Goal: Information Seeking & Learning: Learn about a topic

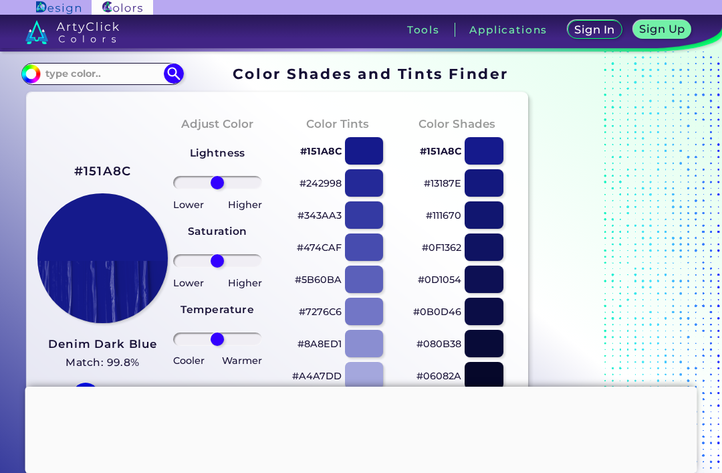
scroll to position [39, 0]
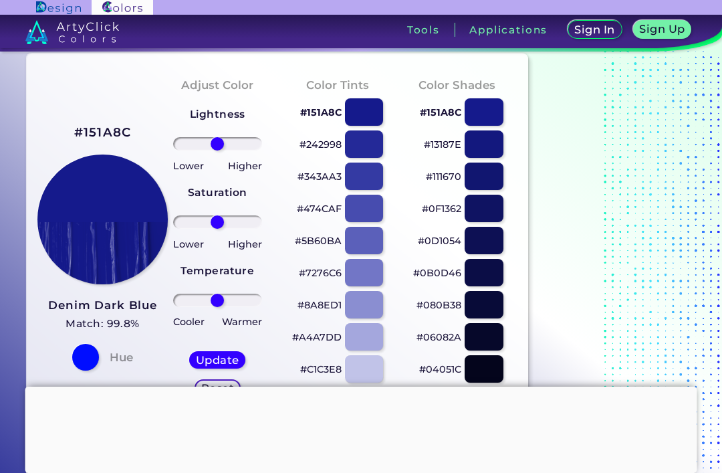
click at [368, 142] on div at bounding box center [364, 143] width 38 height 27
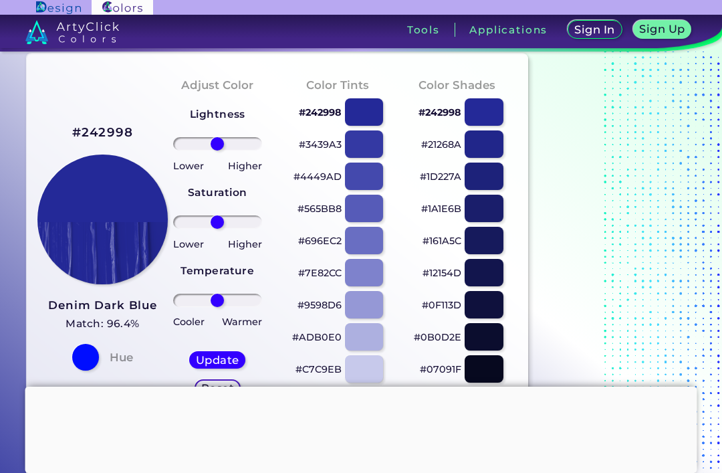
click at [373, 176] on div at bounding box center [364, 175] width 38 height 27
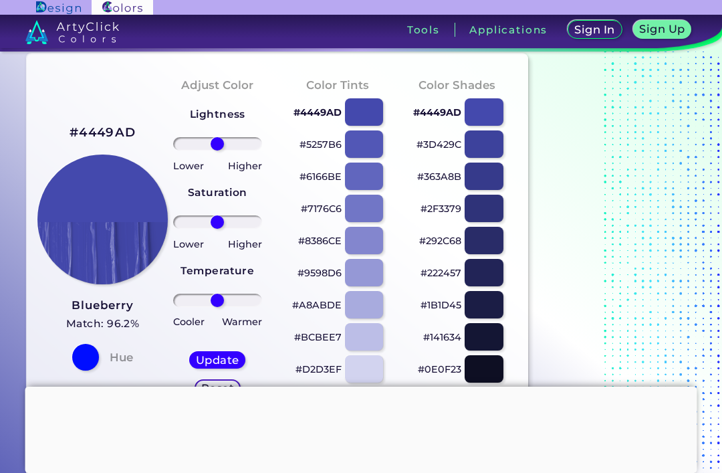
click at [488, 145] on div at bounding box center [483, 143] width 38 height 27
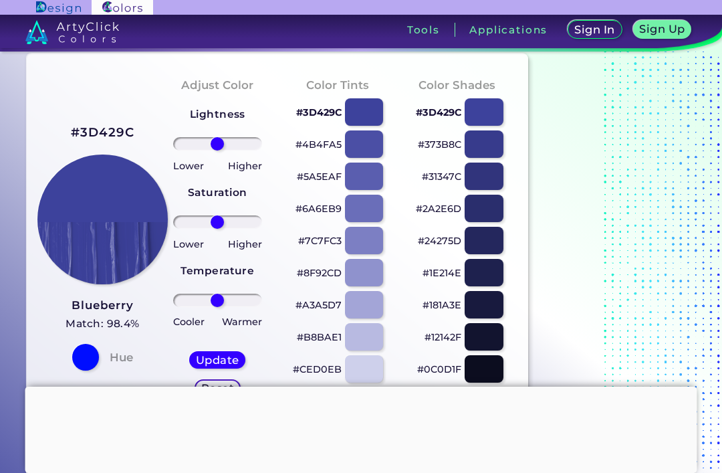
click at [491, 140] on div at bounding box center [483, 143] width 38 height 27
type input "#373b8c"
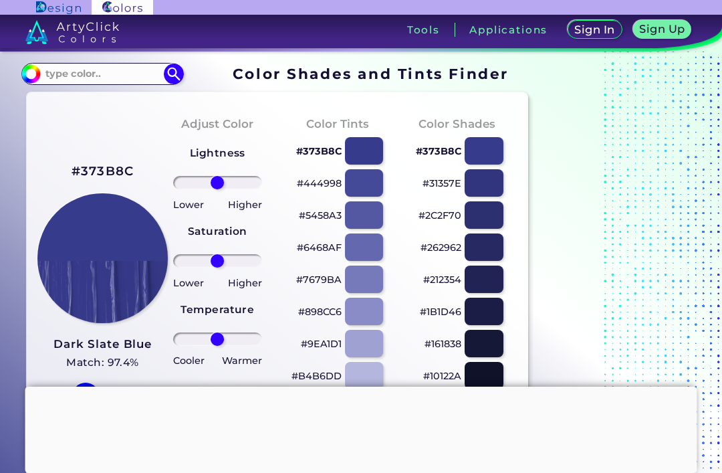
click at [138, 49] on link at bounding box center [128, 32] width 256 height 34
